Goal: Information Seeking & Learning: Learn about a topic

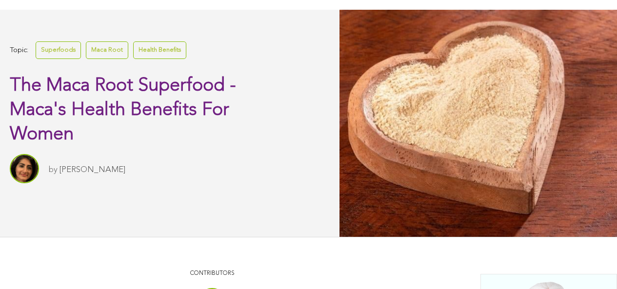
scroll to position [520, 0]
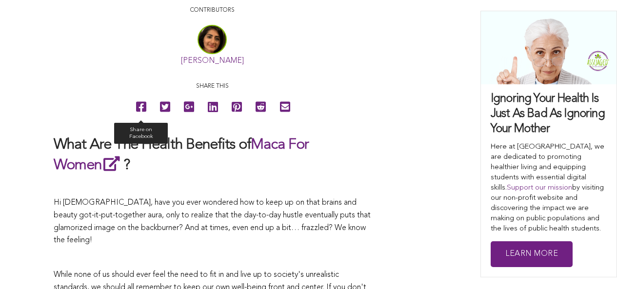
click at [136, 118] on icon at bounding box center [141, 107] width 10 height 22
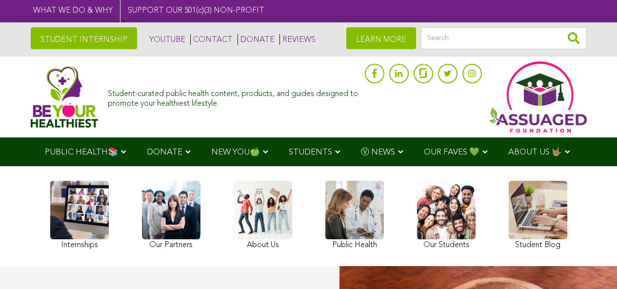
click at [361, 149] on span "Ⓥ NEWS" at bounding box center [378, 152] width 34 height 8
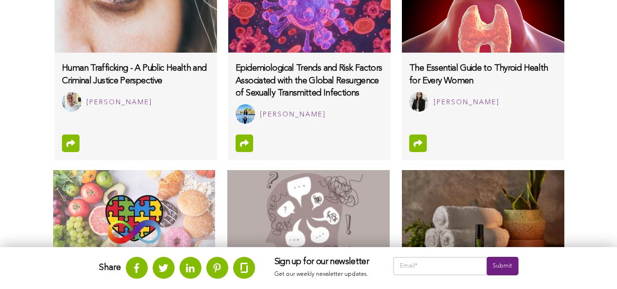
scroll to position [815, 0]
